Goal: Transaction & Acquisition: Purchase product/service

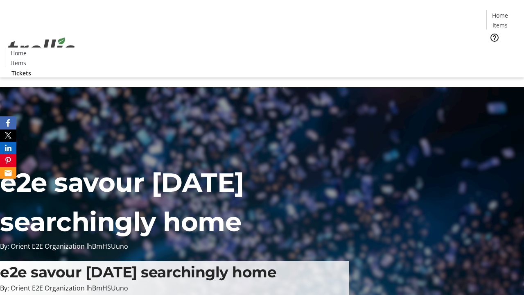
click at [493, 48] on span "Tickets" at bounding box center [503, 52] width 20 height 9
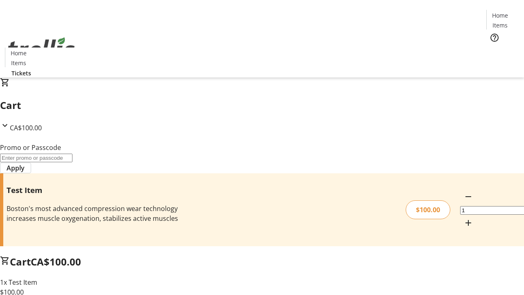
type input "PERCENT"
